Goal: Task Accomplishment & Management: Complete application form

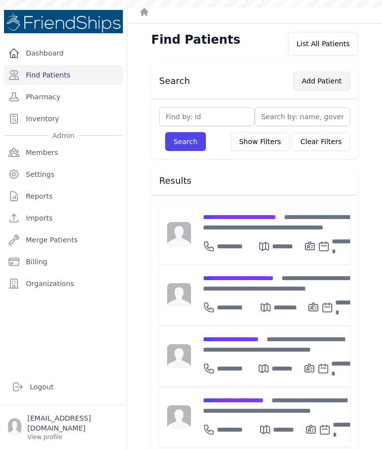
click at [332, 81] on button "Add Patient" at bounding box center [321, 81] width 57 height 19
click at [328, 84] on button "Add Patient" at bounding box center [321, 81] width 57 height 19
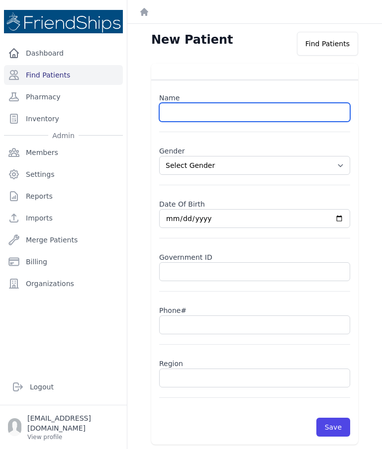
click at [280, 120] on input "text" at bounding box center [254, 112] width 191 height 19
paste input "Mohammed Jassim Mohammed"
type input "Mohammed Jassim Mohammed"
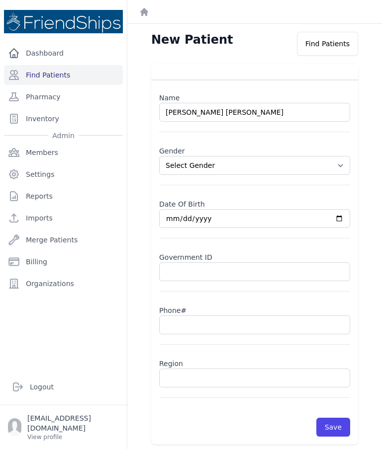
click at [348, 164] on select "Select Gender Male Female" at bounding box center [254, 165] width 191 height 19
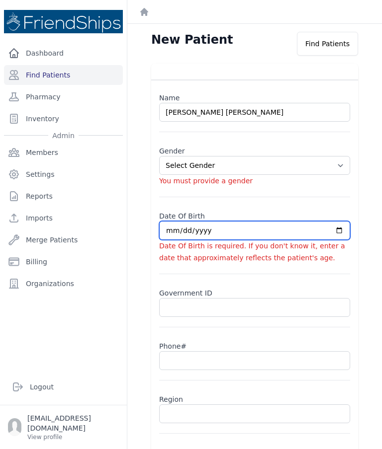
click at [203, 231] on input "date" at bounding box center [254, 230] width 191 height 19
select select "male"
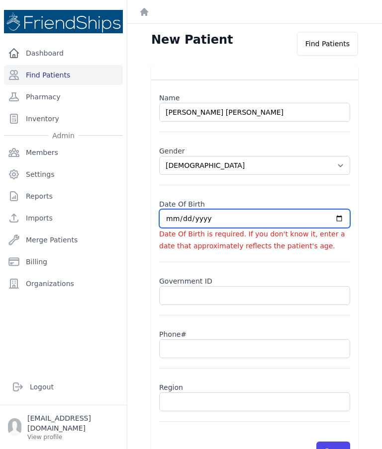
type input "2025-10-15"
select select "male"
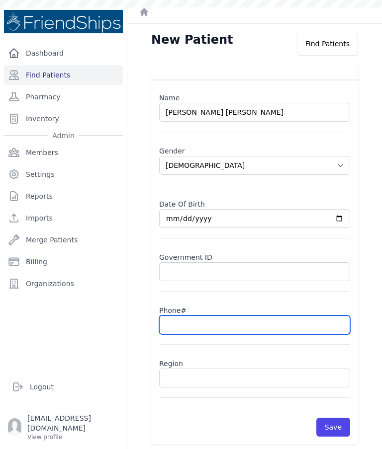
click at [204, 327] on input "text" at bounding box center [254, 325] width 191 height 19
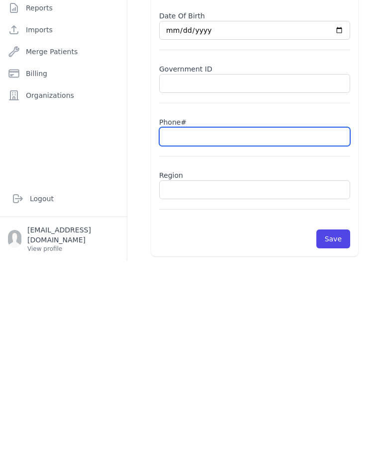
paste input "0999357836"
type input "0999357836"
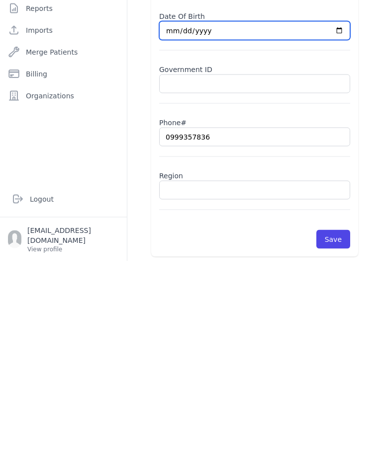
click at [277, 209] on input "2025-10-15" at bounding box center [254, 218] width 191 height 19
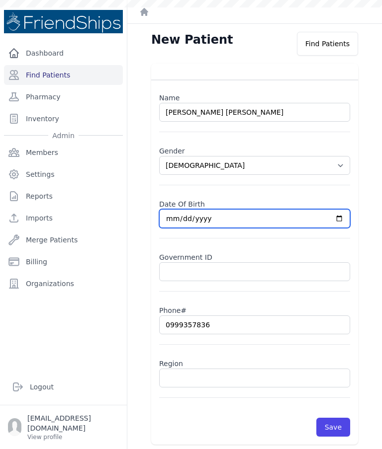
type input "1969-04-26"
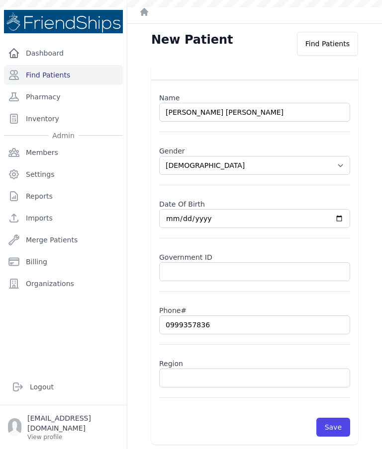
click at [226, 369] on input "text" at bounding box center [254, 378] width 191 height 19
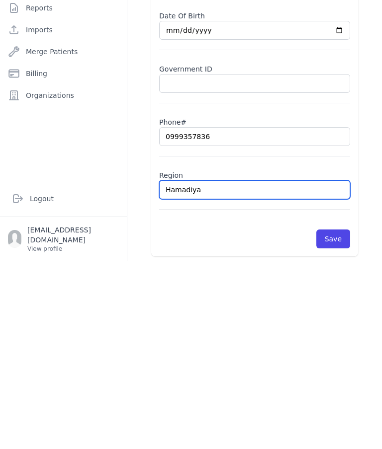
click at [309, 369] on input "Hamadiya" at bounding box center [254, 378] width 191 height 19
type input "Hamadiya"
click at [376, 135] on div "New Patient Find Patients Name Mohammed Jassim Mohammed Gender Select Gender Ma…" at bounding box center [254, 248] width 254 height 449
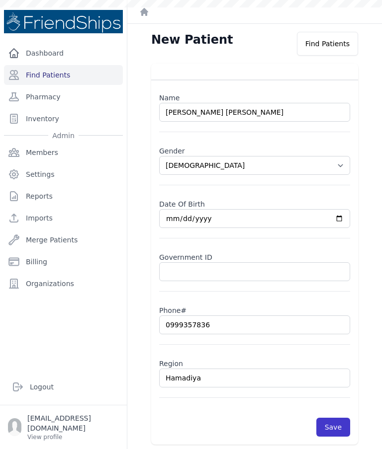
click at [341, 418] on button "Save" at bounding box center [333, 427] width 34 height 19
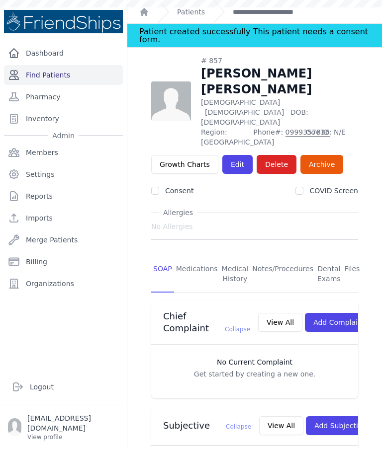
click at [97, 65] on link "Find Patients" at bounding box center [63, 75] width 119 height 20
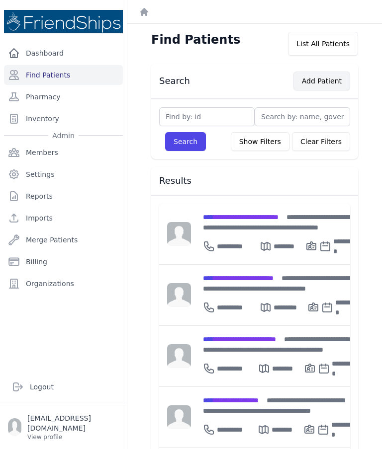
click at [324, 77] on button "Add Patient" at bounding box center [321, 81] width 57 height 19
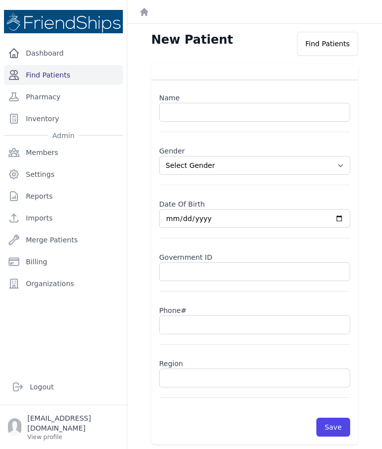
click at [77, 77] on link "Find Patients" at bounding box center [63, 75] width 119 height 20
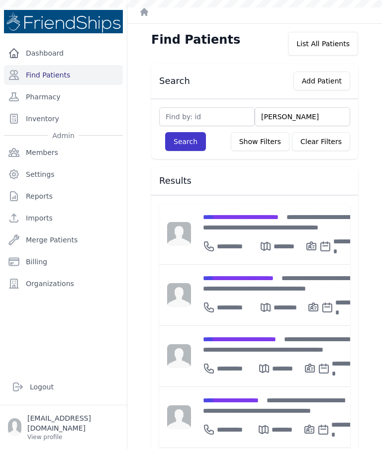
type input "[PERSON_NAME]"
click at [180, 144] on button "Search" at bounding box center [185, 141] width 41 height 19
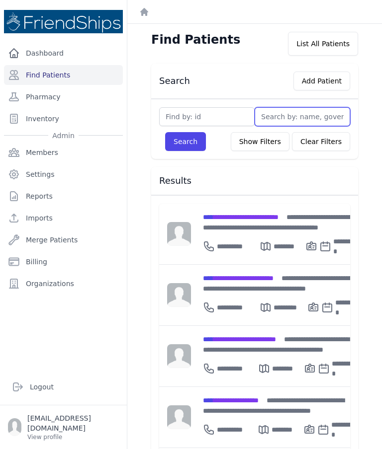
click at [285, 115] on input "text" at bounding box center [301, 116] width 95 height 19
type input "Gha"
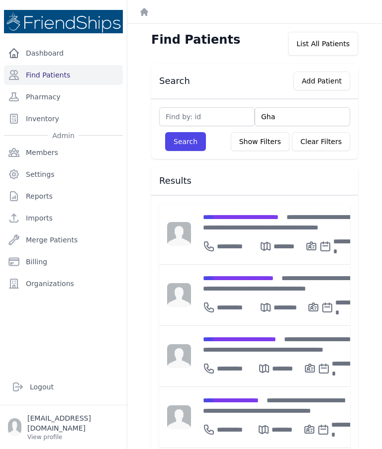
type input "Ghad"
type input "Ghada"
click at [172, 148] on button "Search" at bounding box center [185, 141] width 41 height 19
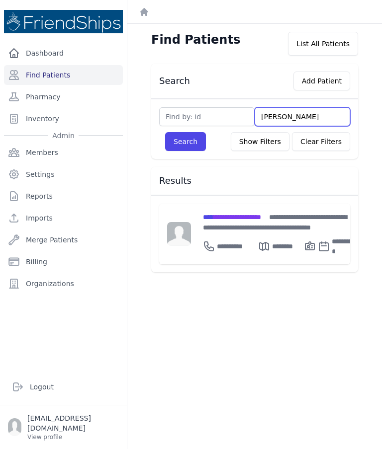
click at [297, 118] on input "Ghada" at bounding box center [301, 116] width 95 height 19
type input "Gh"
type input "G"
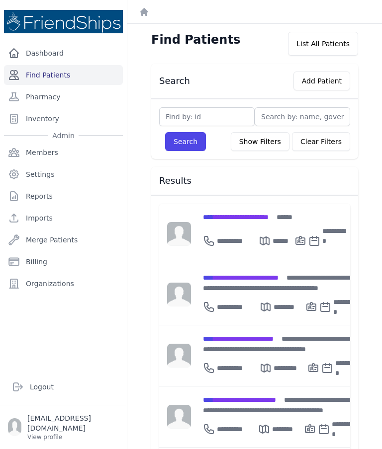
click at [70, 81] on link "Find Patients" at bounding box center [63, 75] width 119 height 20
click at [69, 75] on link "Find Patients" at bounding box center [63, 75] width 119 height 20
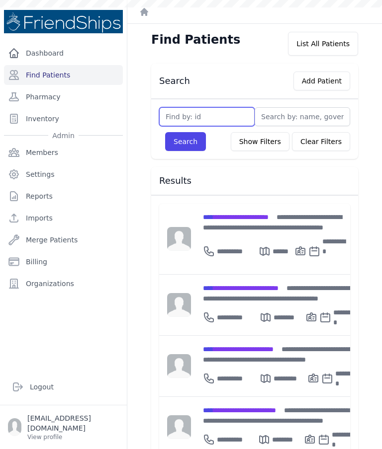
click at [218, 114] on input "text" at bounding box center [206, 116] width 95 height 19
type input "361"
click at [188, 146] on button "Search" at bounding box center [185, 141] width 41 height 19
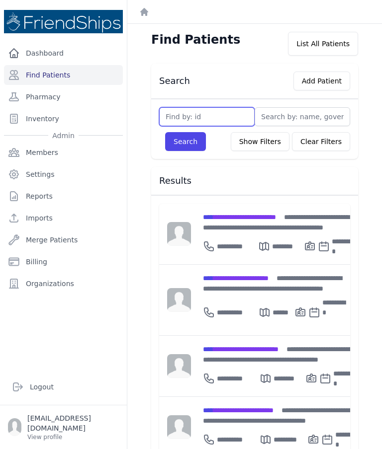
click at [223, 118] on input "text" at bounding box center [206, 116] width 95 height 19
type input "361"
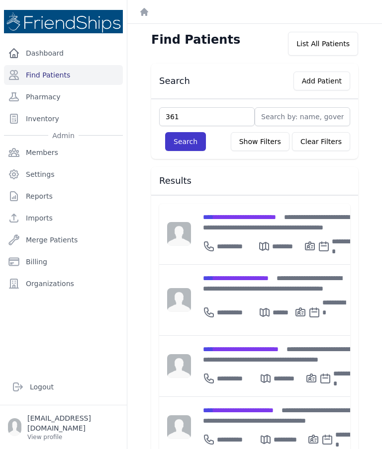
click at [194, 147] on button "Search" at bounding box center [185, 141] width 41 height 19
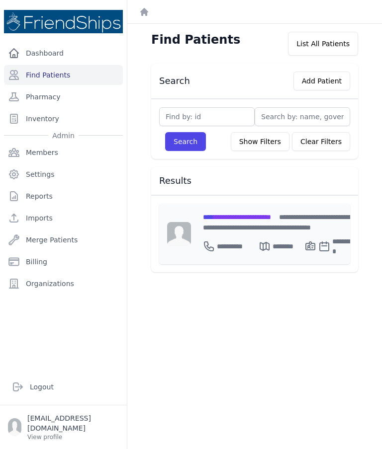
click at [266, 223] on div "**********" at bounding box center [280, 222] width 155 height 21
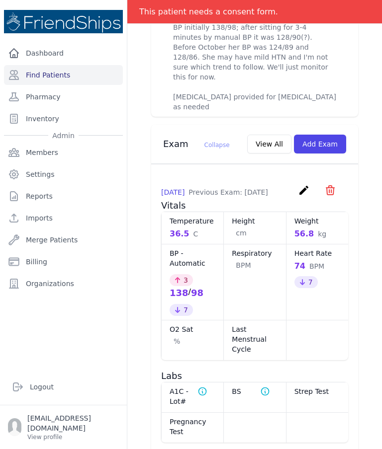
scroll to position [521, 0]
click at [89, 65] on link "Find Patients" at bounding box center [63, 75] width 119 height 20
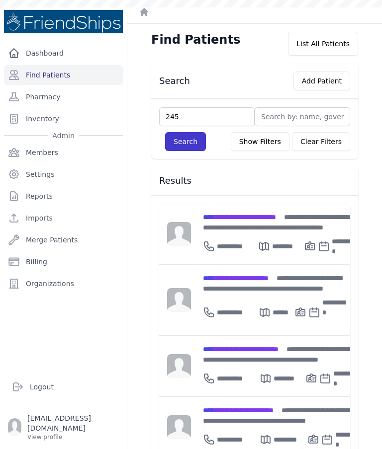
type input "245"
click at [182, 140] on button "Search" at bounding box center [185, 141] width 41 height 19
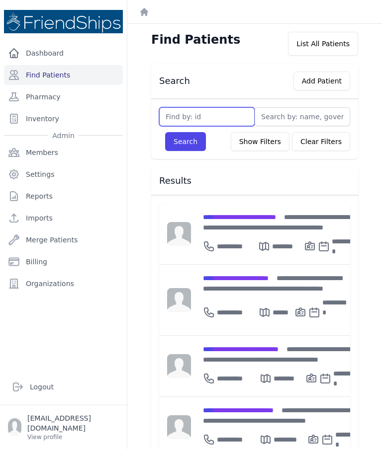
click at [226, 117] on input "text" at bounding box center [206, 116] width 95 height 19
type input "245"
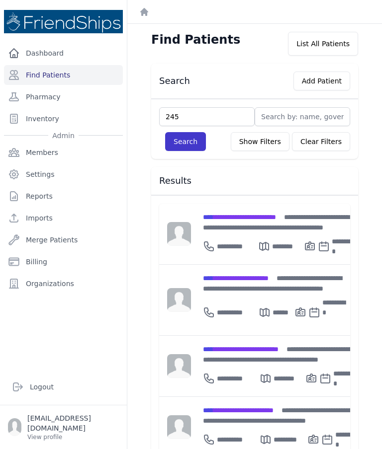
click at [195, 134] on button "Search" at bounding box center [185, 141] width 41 height 19
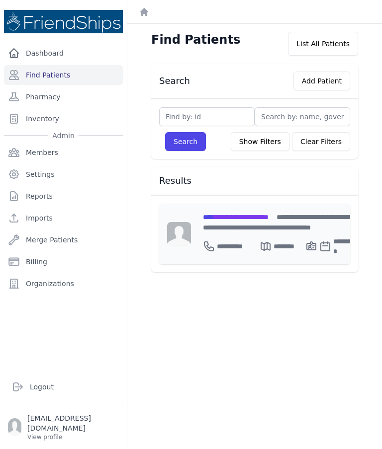
click at [268, 217] on span "**********" at bounding box center [236, 217] width 66 height 7
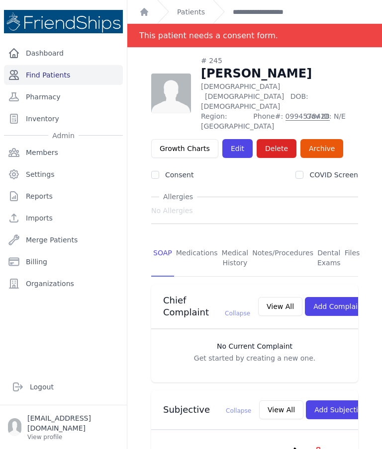
click at [71, 79] on link "Find Patients" at bounding box center [63, 75] width 119 height 20
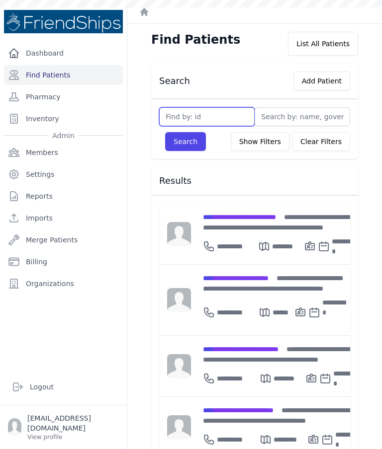
click at [222, 111] on input "text" at bounding box center [206, 116] width 95 height 19
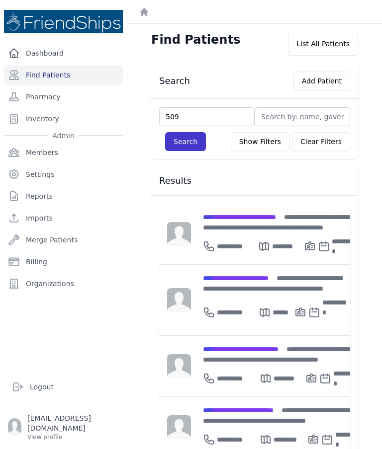
type input "509"
click at [184, 149] on button "Search" at bounding box center [185, 141] width 41 height 19
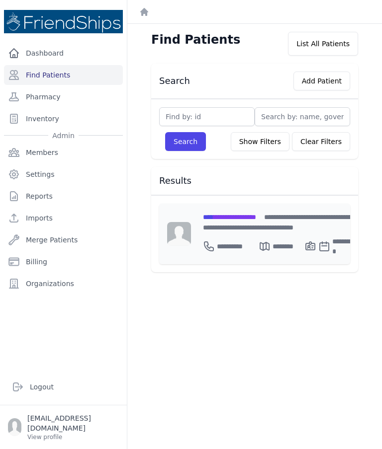
click at [247, 219] on span "**********" at bounding box center [229, 217] width 53 height 7
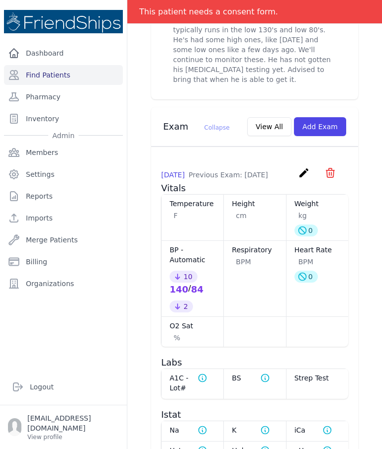
scroll to position [478, 0]
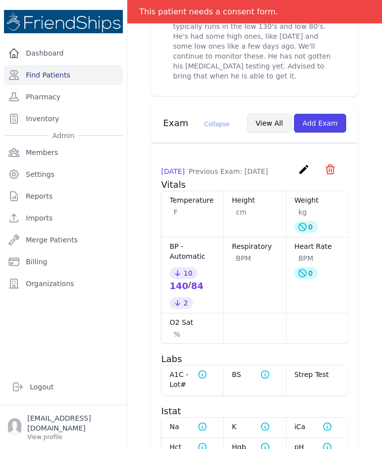
click at [275, 114] on button "View All" at bounding box center [269, 123] width 44 height 19
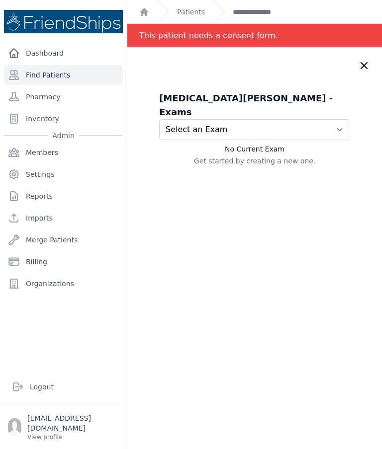
click at [329, 119] on select "Select an Exam [DATE] 9:41 AM [DATE] 9:33 AM [DATE] 10:10 AM [DATE] 9:14 AM [DA…" at bounding box center [254, 129] width 191 height 21
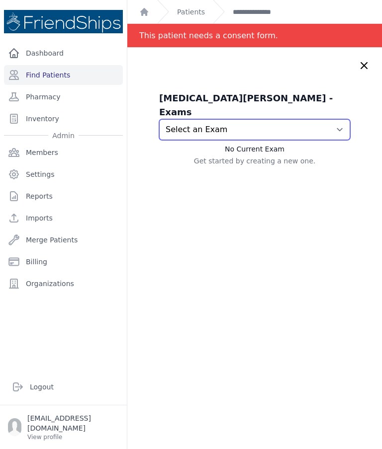
select select "1241"
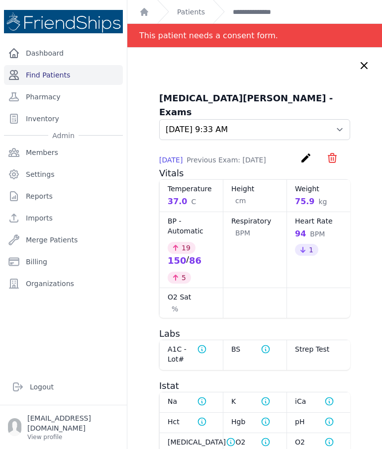
click at [62, 78] on link "Find Patients" at bounding box center [63, 75] width 119 height 20
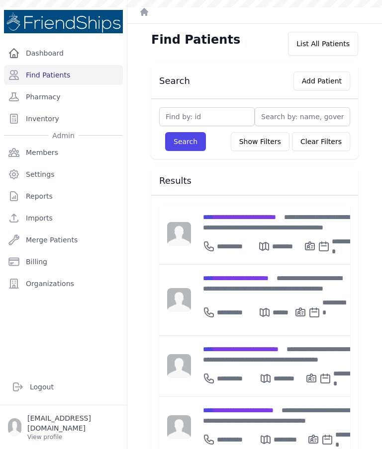
type input "8"
type input "814"
click at [182, 142] on button "Search" at bounding box center [185, 141] width 41 height 19
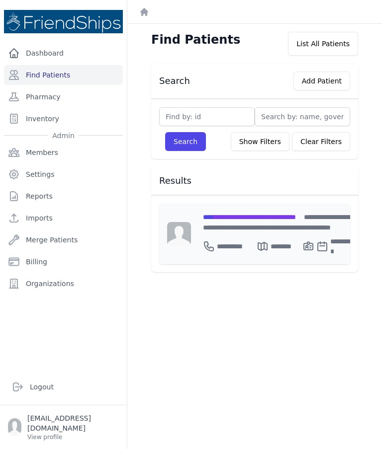
click at [291, 221] on div "**********" at bounding box center [279, 222] width 152 height 21
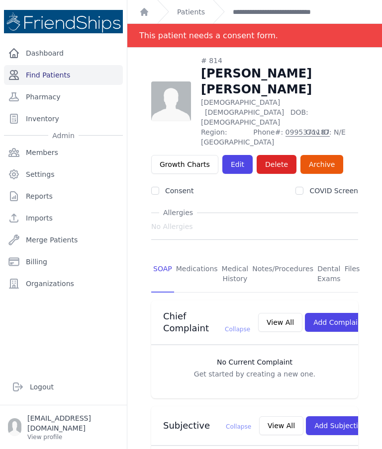
click at [73, 75] on link "Find Patients" at bounding box center [63, 75] width 119 height 20
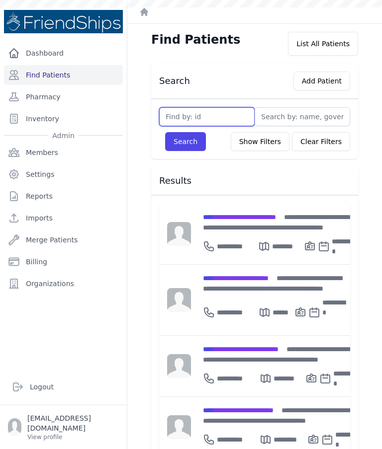
click at [222, 112] on input "text" at bounding box center [206, 116] width 95 height 19
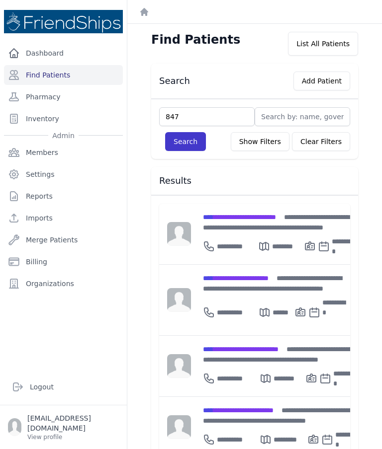
type input "847"
click at [190, 134] on button "Search" at bounding box center [185, 141] width 41 height 19
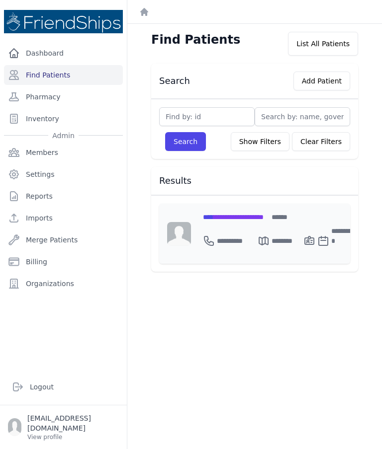
click at [270, 211] on div "**********" at bounding box center [279, 234] width 176 height 60
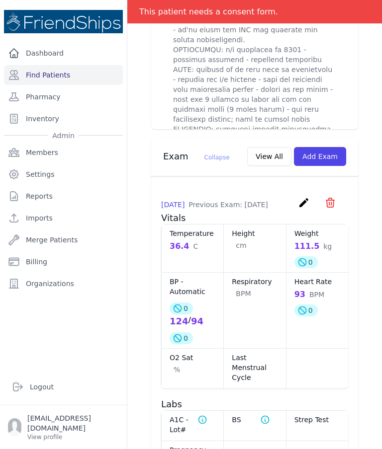
scroll to position [1144, 0]
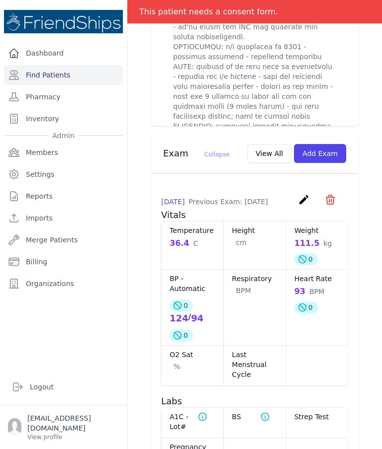
click at [304, 194] on icon "create" at bounding box center [304, 200] width 12 height 12
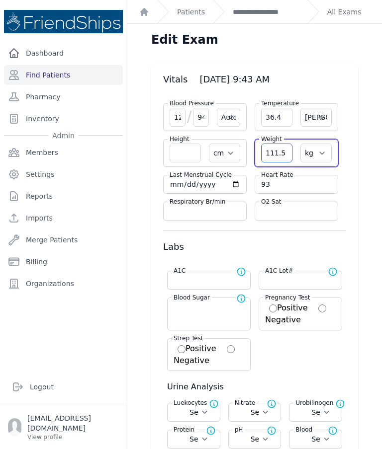
click at [285, 153] on input "111.5" at bounding box center [276, 153] width 31 height 19
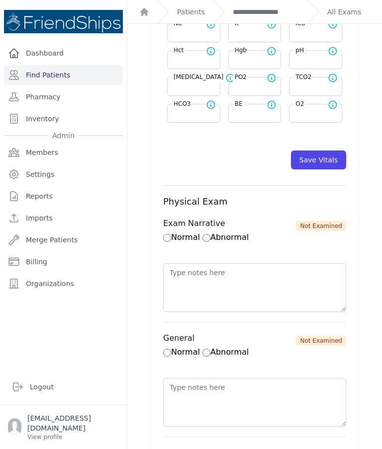
scroll to position [516, 0]
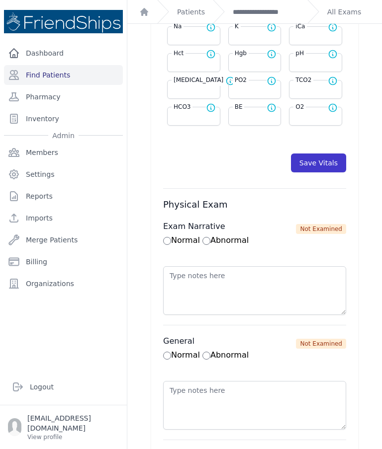
type input "111.4"
click at [323, 160] on button "Save Vitals" at bounding box center [318, 163] width 55 height 19
select select "Automatic"
select select "C"
select select "cm"
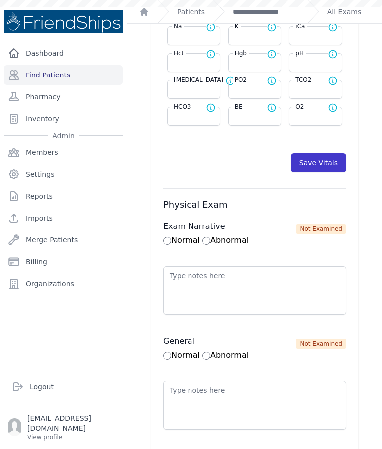
select select "kg"
select select
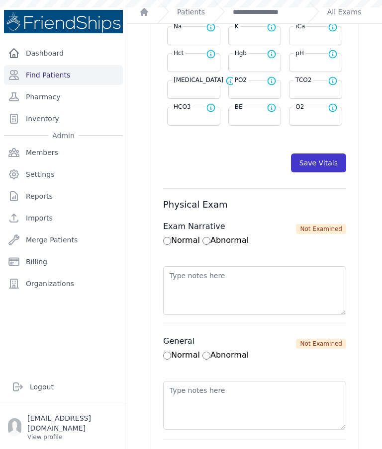
select select
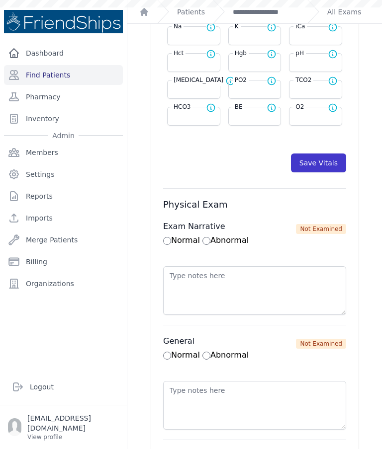
select select
click at [271, 13] on link "**********" at bounding box center [266, 12] width 67 height 10
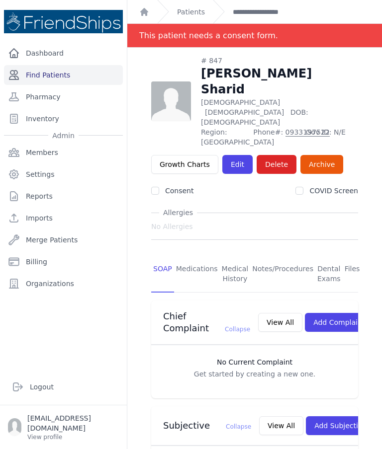
click at [84, 77] on link "Find Patients" at bounding box center [63, 75] width 119 height 20
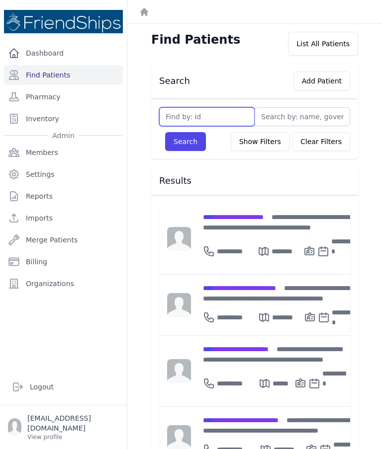
click at [213, 112] on input "text" at bounding box center [206, 116] width 95 height 19
type input "855"
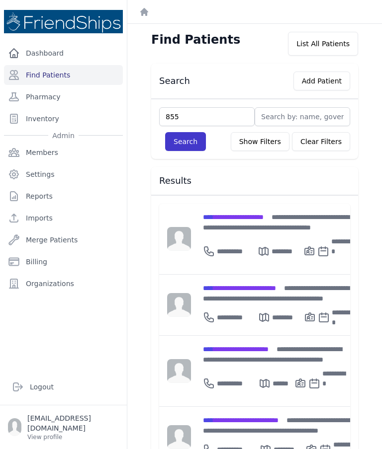
click at [191, 146] on button "Search" at bounding box center [185, 141] width 41 height 19
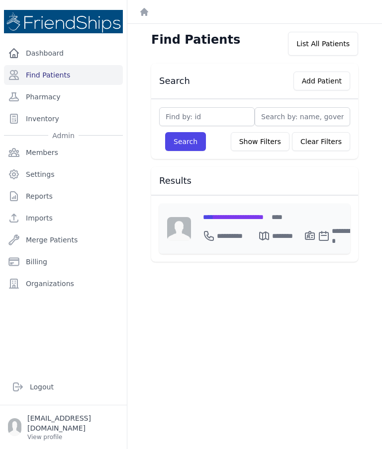
click at [254, 222] on div "**********" at bounding box center [279, 234] width 153 height 24
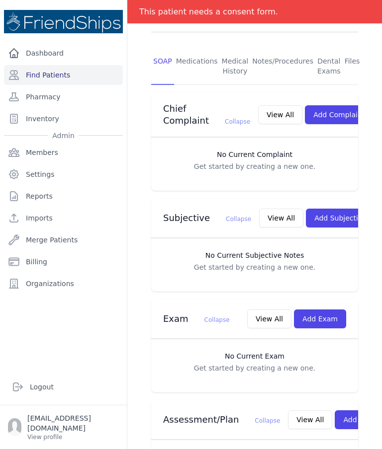
scroll to position [206, 0]
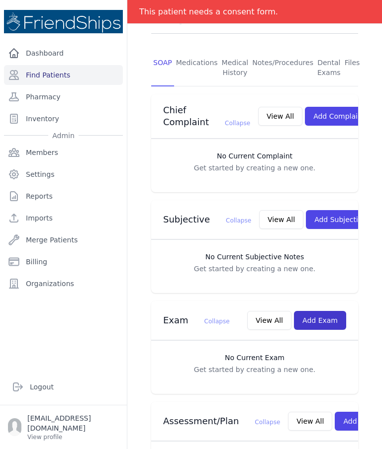
click at [326, 311] on button "Add Exam" at bounding box center [320, 320] width 52 height 19
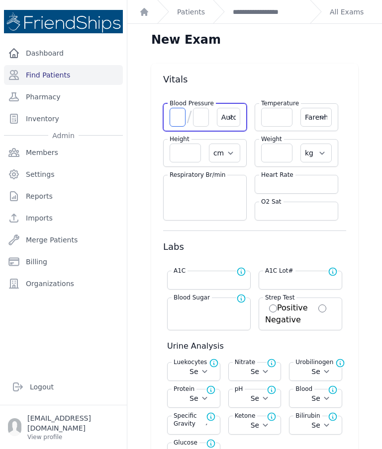
click at [179, 117] on input "number" at bounding box center [177, 117] width 16 height 19
type input "133"
click at [202, 123] on input "number" at bounding box center [201, 117] width 16 height 19
select select "Automatic"
select select "F"
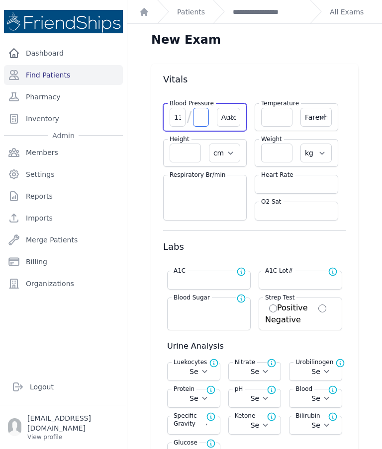
select select "cm"
select select "kg"
select select
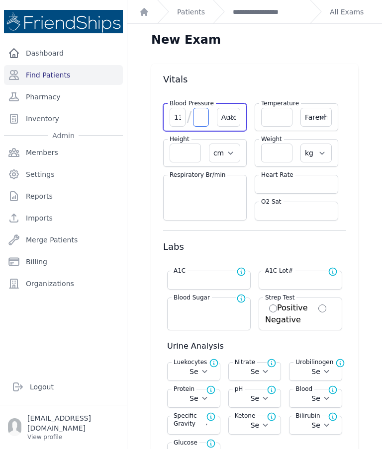
select select
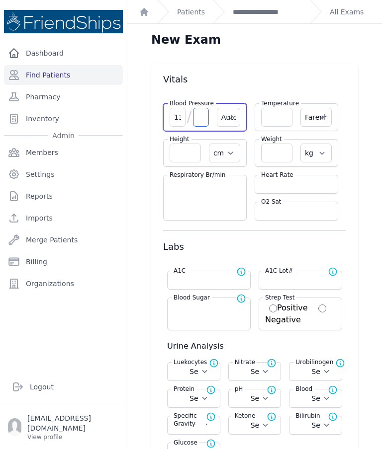
select select
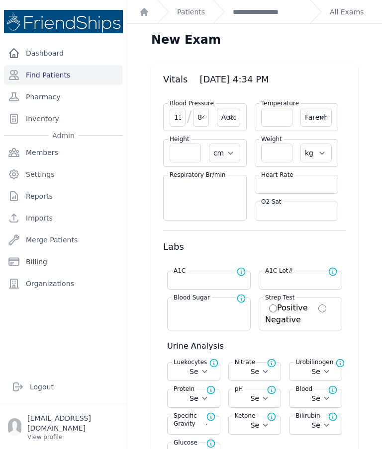
type input "84"
click at [285, 182] on input "number" at bounding box center [296, 184] width 71 height 10
select select "Automatic"
select select "F"
select select "cm"
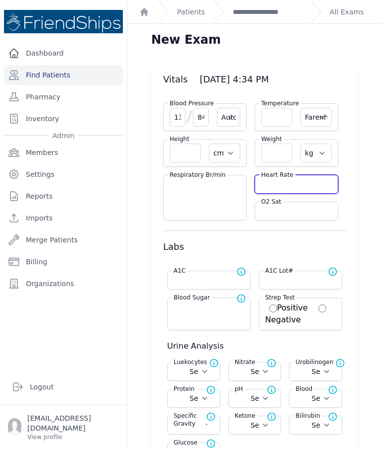
select select "kg"
select select
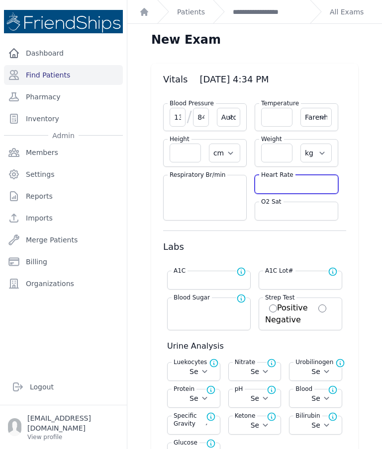
select select
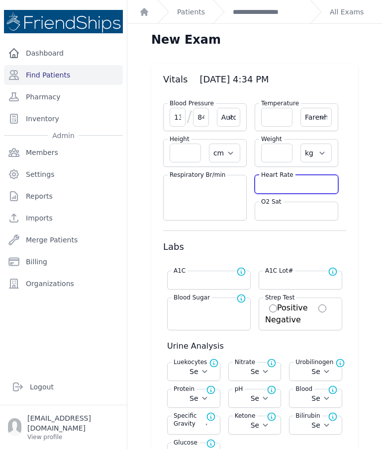
select select
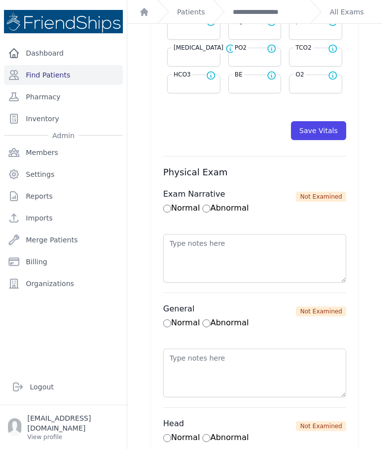
scroll to position [509, 0]
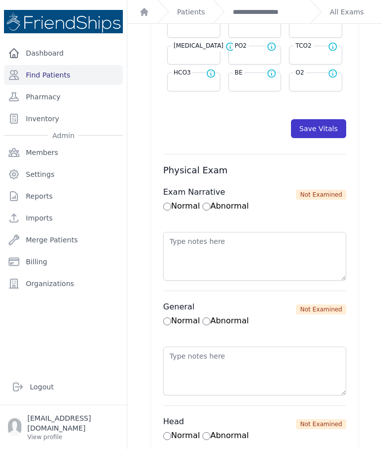
type input "60"
click at [329, 128] on button "Save Vitals" at bounding box center [318, 128] width 55 height 19
select select "Automatic"
select select "F"
select select "cm"
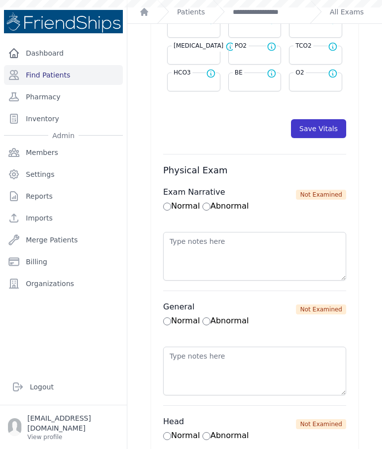
select select "kg"
select select
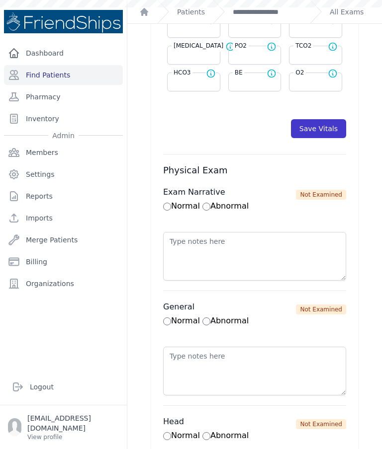
select select
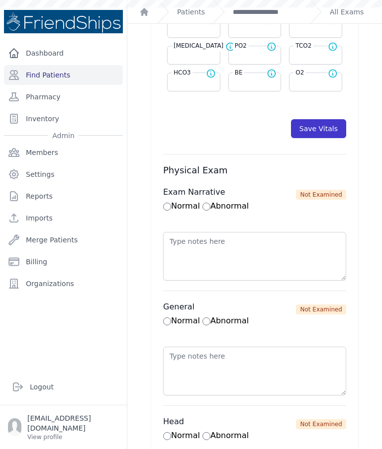
select select
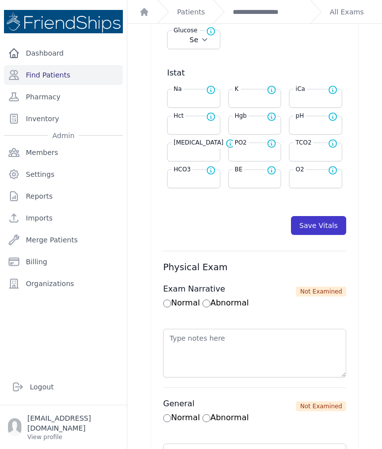
scroll to position [390, 0]
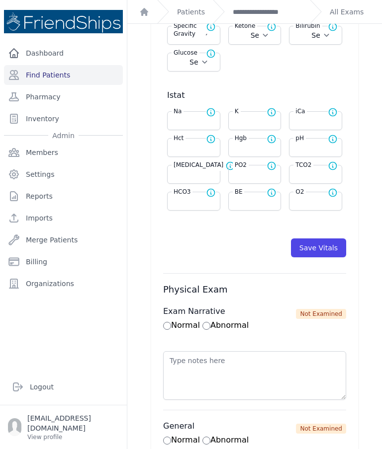
click at [281, 3] on div "**********" at bounding box center [257, 11] width 89 height 23
click at [272, 9] on link "**********" at bounding box center [267, 12] width 69 height 10
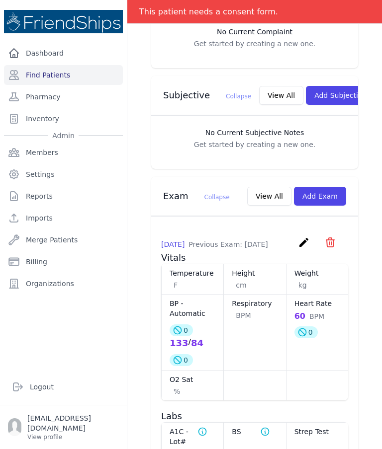
scroll to position [331, 0]
click at [78, 82] on link "Find Patients" at bounding box center [63, 75] width 119 height 20
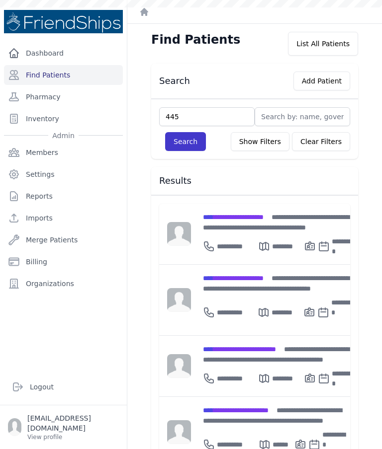
type input "445"
click at [178, 140] on button "Search" at bounding box center [185, 141] width 41 height 19
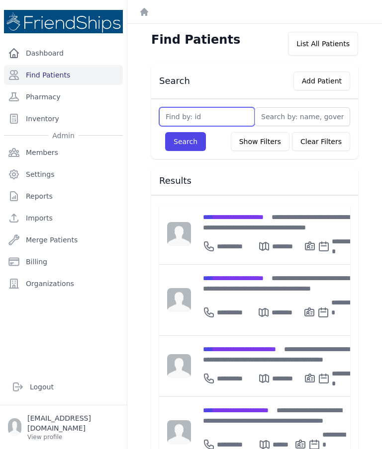
click at [221, 123] on input "text" at bounding box center [206, 116] width 95 height 19
type input "445"
click at [191, 144] on button "Search" at bounding box center [185, 141] width 41 height 19
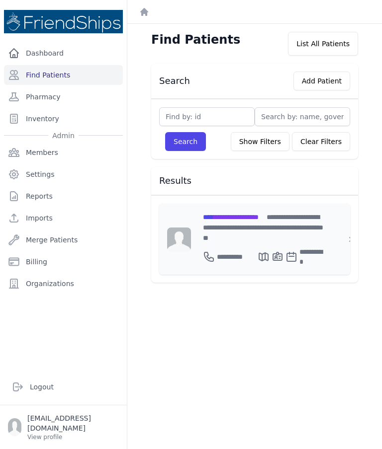
click at [258, 218] on span "**********" at bounding box center [231, 217] width 56 height 7
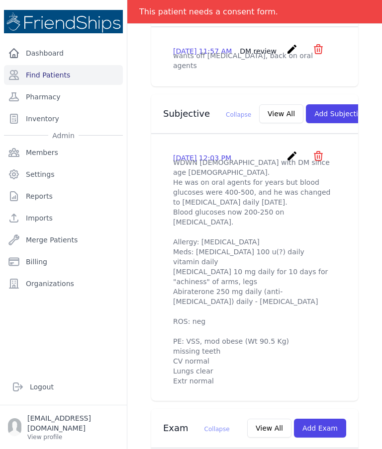
scroll to position [281, 0]
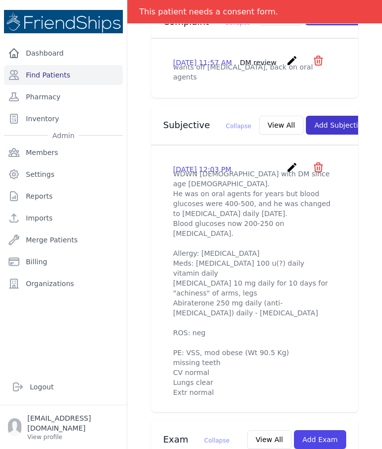
click at [311, 125] on button "Add Subjective" at bounding box center [340, 125] width 69 height 19
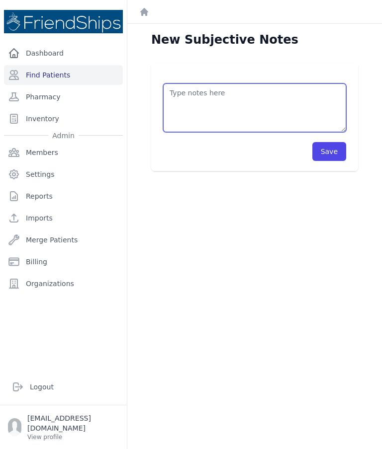
click at [283, 100] on textarea at bounding box center [254, 107] width 183 height 49
type textarea "Pt had an appointment today at 10:30 but didn’t show up to the clinic."
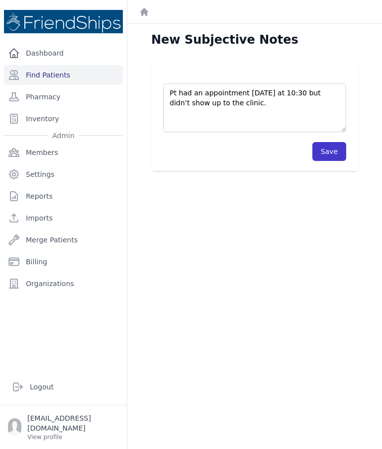
click at [336, 149] on button "Save" at bounding box center [329, 151] width 34 height 19
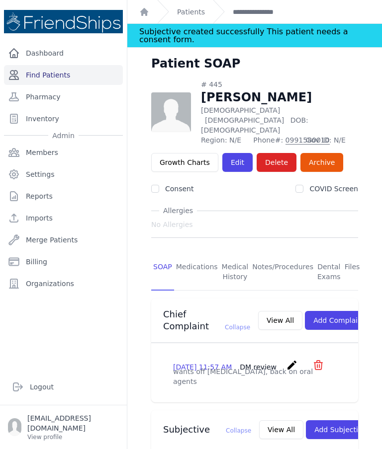
click at [91, 70] on link "Find Patients" at bounding box center [63, 75] width 119 height 20
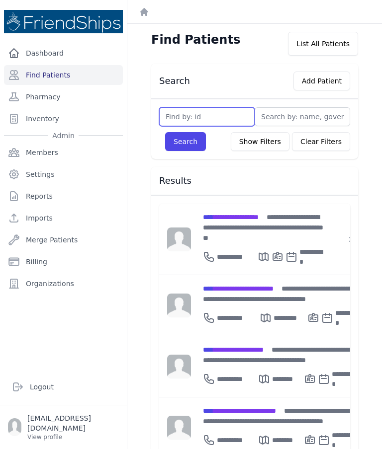
click at [218, 111] on input "text" at bounding box center [206, 116] width 95 height 19
type input "32"
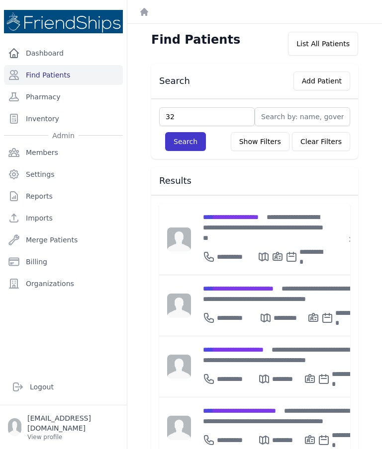
click at [193, 143] on button "Search" at bounding box center [185, 141] width 41 height 19
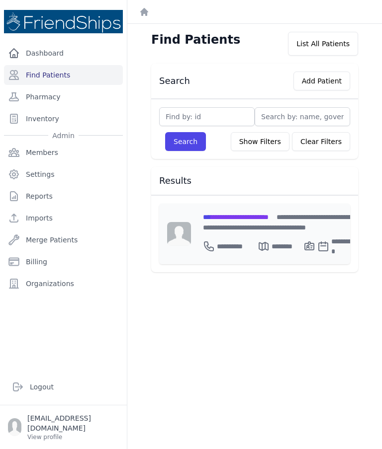
click at [246, 217] on span "**********" at bounding box center [236, 217] width 66 height 7
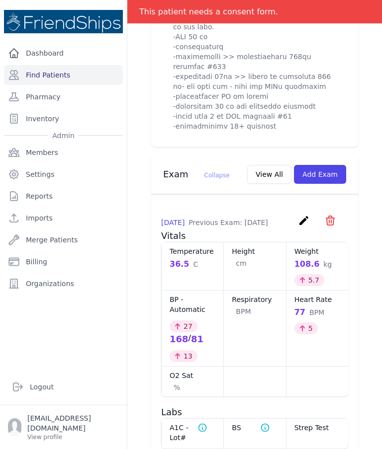
scroll to position [690, 0]
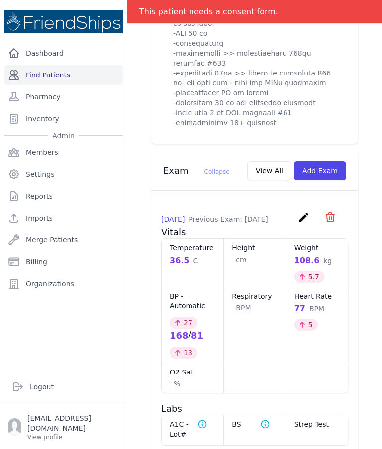
click at [80, 75] on link "Find Patients" at bounding box center [63, 75] width 119 height 20
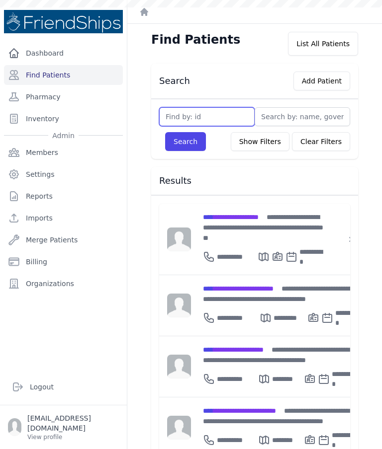
click at [230, 120] on input "text" at bounding box center [206, 116] width 95 height 19
type input "189"
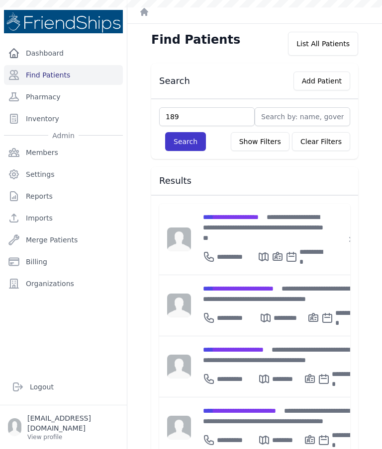
click at [199, 145] on button "Search" at bounding box center [185, 141] width 41 height 19
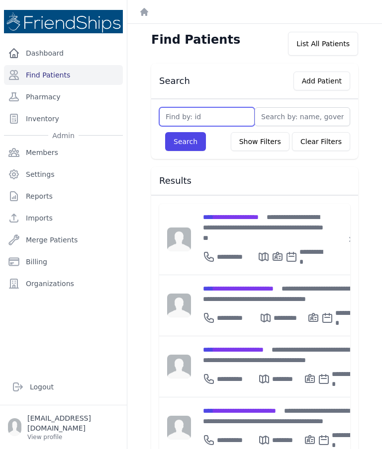
click at [219, 119] on input "text" at bounding box center [206, 116] width 95 height 19
type input "189"
click at [187, 146] on button "Search" at bounding box center [185, 141] width 41 height 19
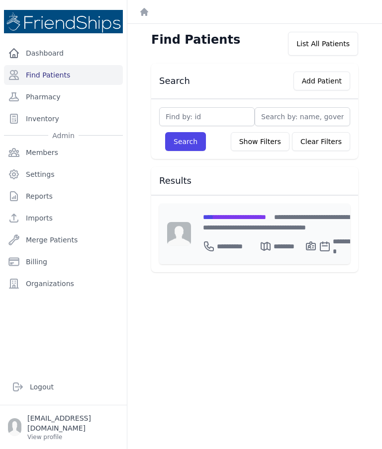
click at [251, 214] on span "**********" at bounding box center [234, 217] width 63 height 7
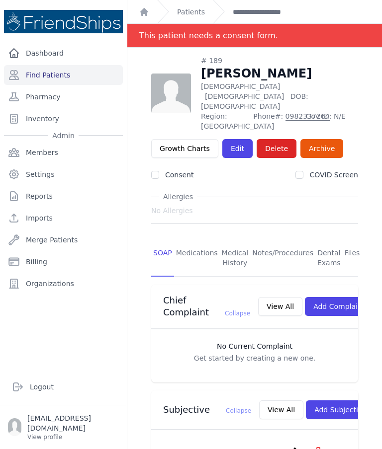
scroll to position [-1, 0]
click at [85, 80] on link "Find Patients" at bounding box center [63, 75] width 119 height 20
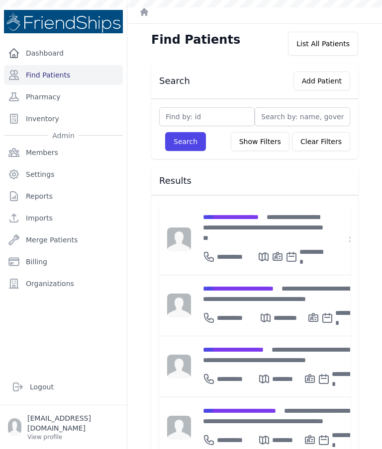
click at [232, 104] on div "Search Show Filters Clear Filters Filter By Age [DEMOGRAPHIC_DATA] 21-40 41-60 …" at bounding box center [254, 129] width 207 height 60
click at [229, 115] on input "text" at bounding box center [206, 116] width 95 height 19
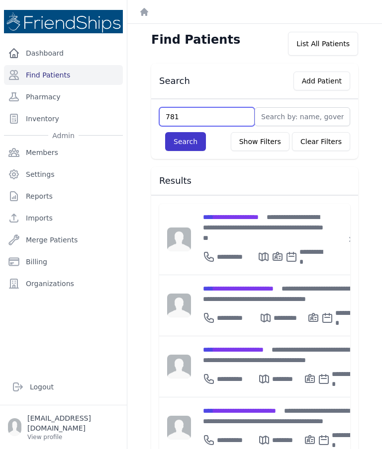
type input "781"
click at [193, 137] on button "Search" at bounding box center [185, 141] width 41 height 19
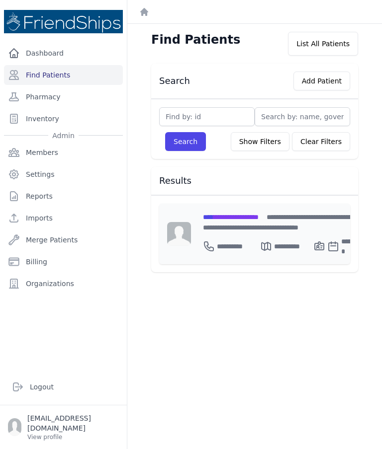
click at [264, 207] on div "**********" at bounding box center [283, 234] width 185 height 61
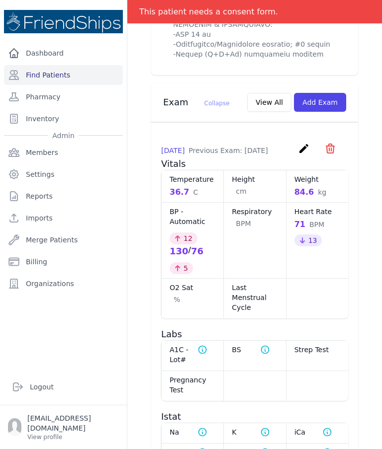
scroll to position [884, 0]
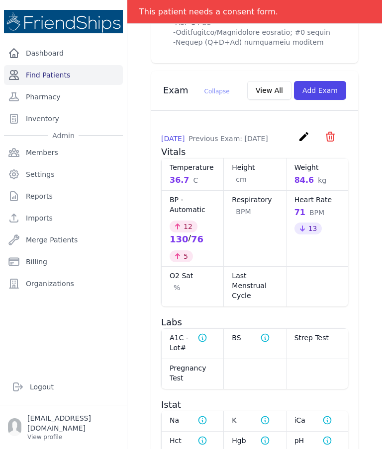
click at [95, 75] on link "Find Patients" at bounding box center [63, 75] width 119 height 20
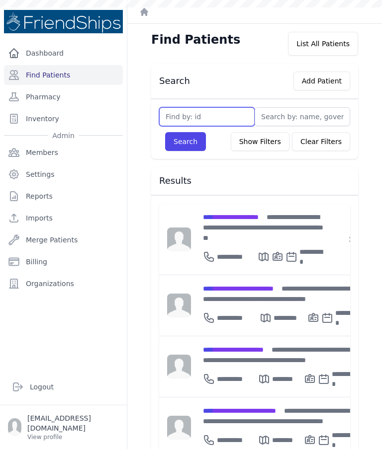
click at [220, 118] on input "text" at bounding box center [206, 116] width 95 height 19
type input "33"
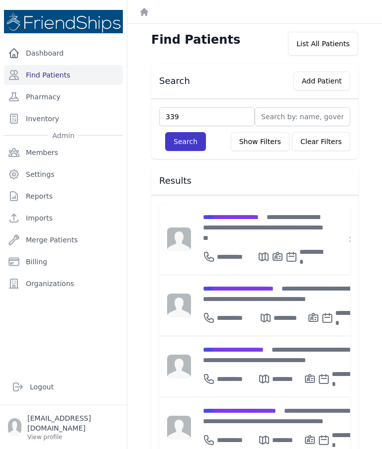
type input "339"
click at [187, 136] on button "Search" at bounding box center [185, 141] width 41 height 19
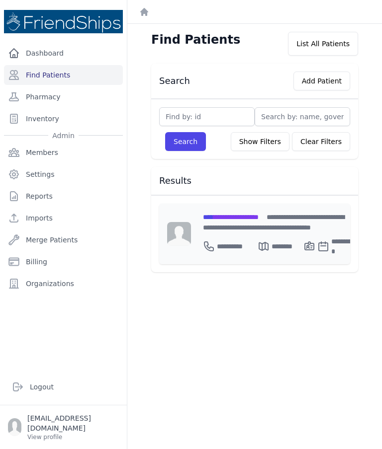
click at [267, 209] on div "**********" at bounding box center [279, 234] width 177 height 61
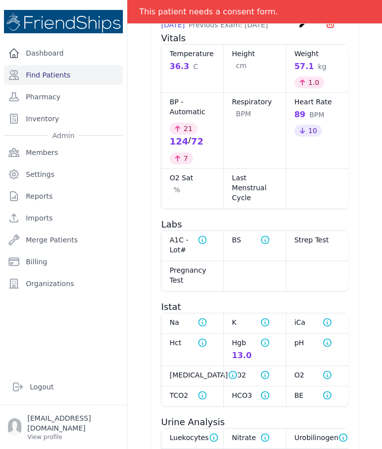
scroll to position [759, 0]
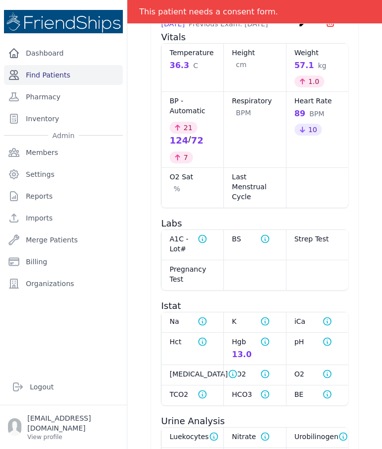
click at [81, 77] on link "Find Patients" at bounding box center [63, 75] width 119 height 20
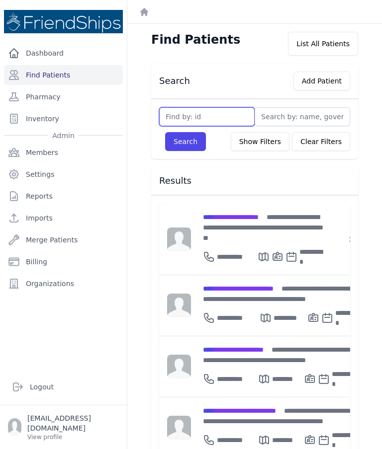
click at [201, 117] on input "text" at bounding box center [206, 116] width 95 height 19
type input "856"
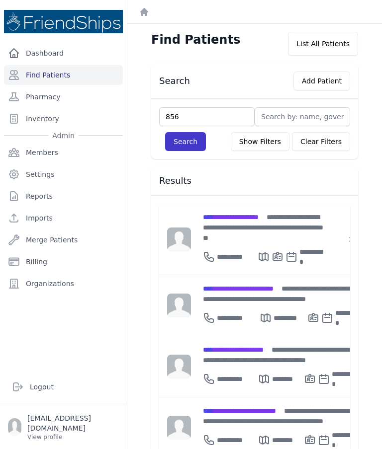
click at [192, 141] on button "Search" at bounding box center [185, 141] width 41 height 19
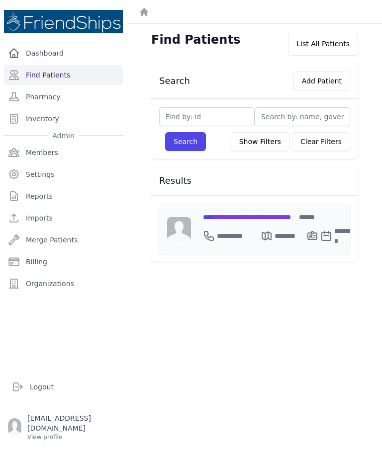
click at [269, 217] on span "**********" at bounding box center [247, 217] width 88 height 7
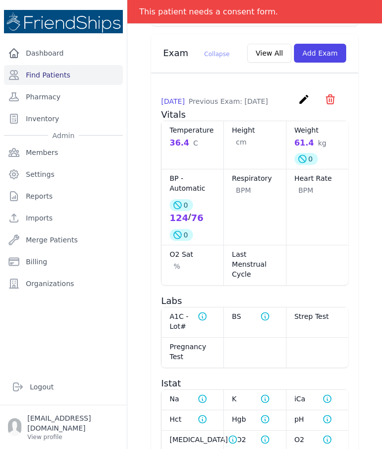
scroll to position [40, 0]
click at [88, 65] on link "Find Patients" at bounding box center [63, 75] width 119 height 20
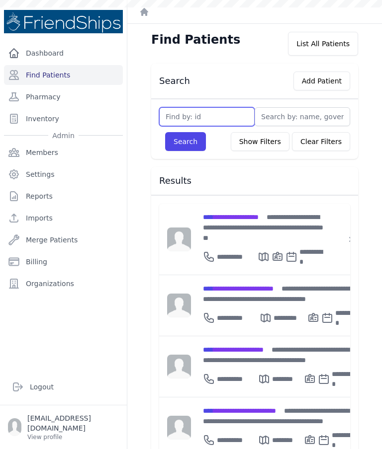
click at [215, 113] on input "text" at bounding box center [206, 116] width 95 height 19
type input "1"
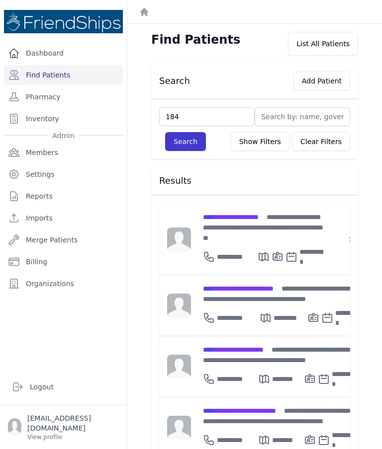
type input "184"
click at [187, 149] on button "Search" at bounding box center [185, 141] width 41 height 19
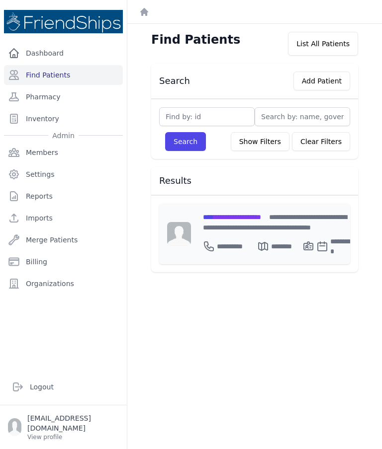
click at [251, 221] on div "**********" at bounding box center [278, 222] width 151 height 21
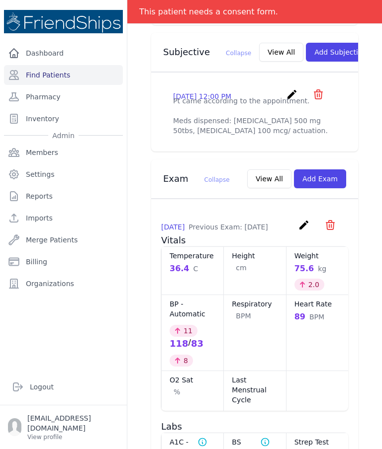
scroll to position [360, 0]
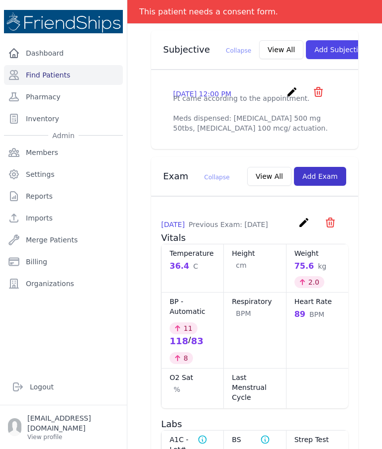
click at [329, 186] on button "Add Exam" at bounding box center [320, 176] width 52 height 19
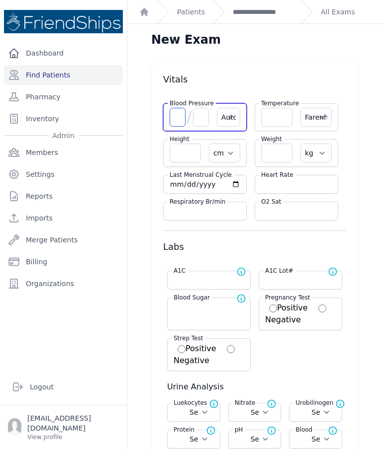
click at [180, 112] on input "number" at bounding box center [177, 117] width 16 height 19
type input "121"
click at [199, 119] on input "number" at bounding box center [201, 117] width 16 height 19
select select "Automatic"
select select "F"
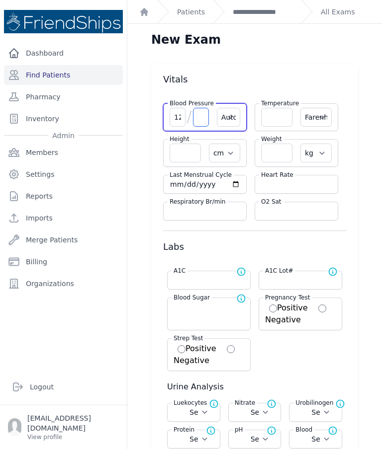
select select "cm"
select select "kg"
select select
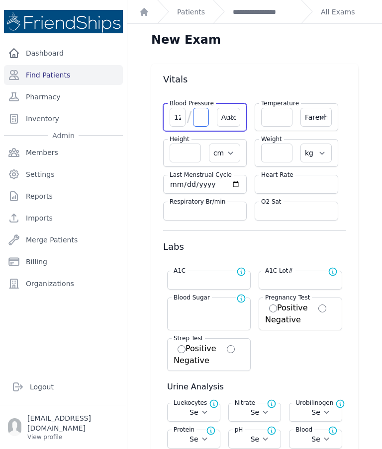
select select
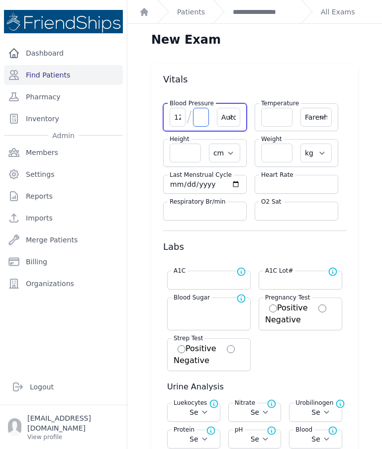
select select
type input "82"
click at [292, 183] on input "number" at bounding box center [296, 184] width 71 height 10
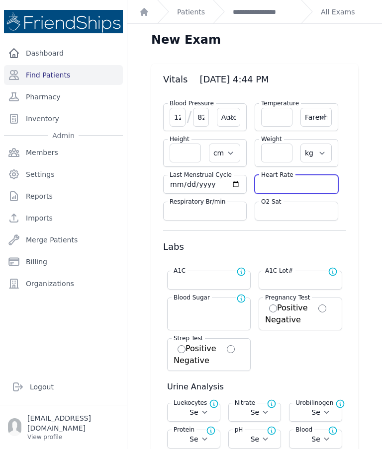
select select "Automatic"
select select "F"
select select "cm"
select select "kg"
select select
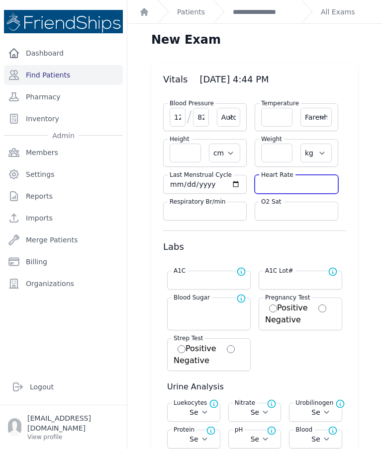
select select
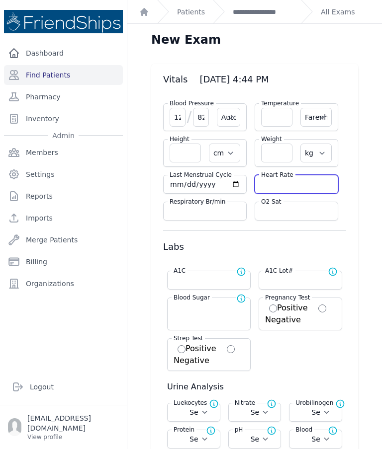
select select
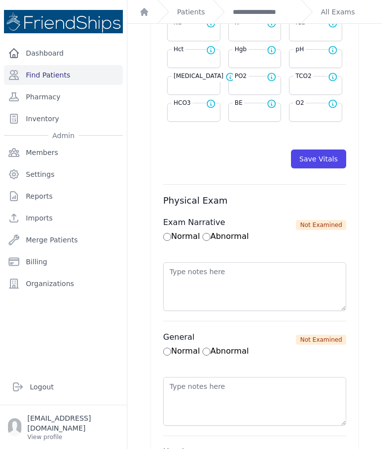
scroll to position [521, 0]
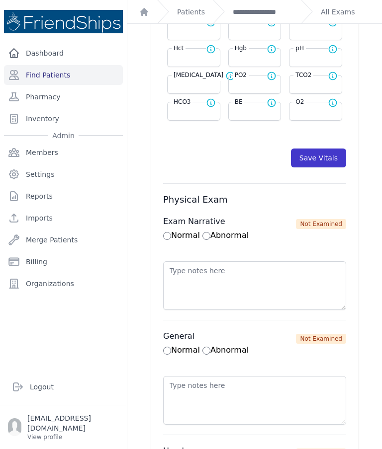
type input "88"
click at [321, 155] on button "Save Vitals" at bounding box center [318, 158] width 55 height 19
select select "Automatic"
select select "F"
select select "cm"
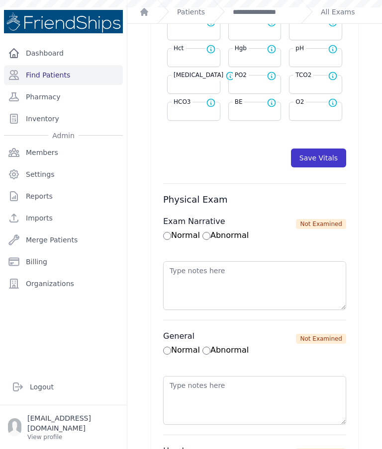
select select "kg"
select select
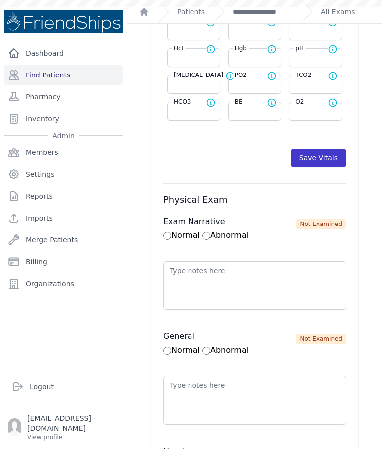
select select
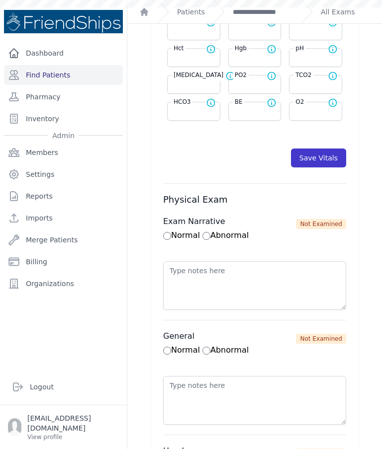
select select
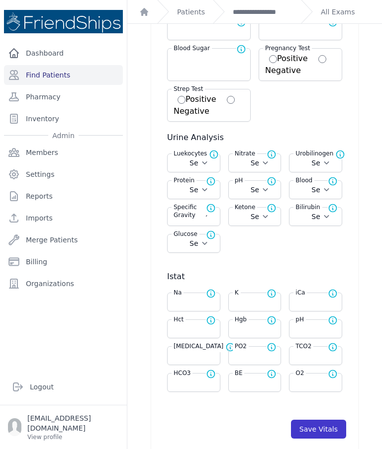
scroll to position [247, 0]
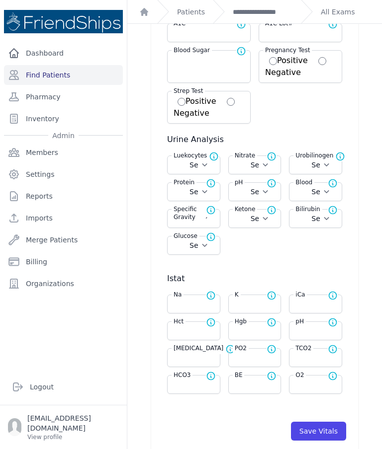
click at [270, 22] on div "**********" at bounding box center [253, 11] width 80 height 23
click at [268, 10] on link "**********" at bounding box center [263, 12] width 60 height 10
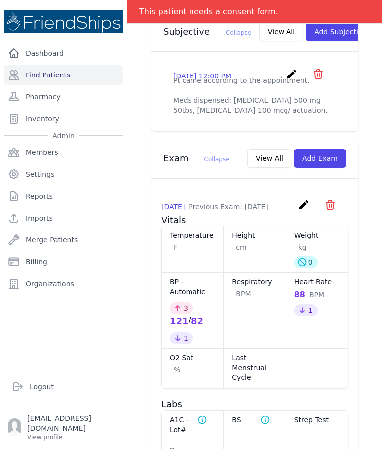
scroll to position [377, 0]
